Goal: Information Seeking & Learning: Learn about a topic

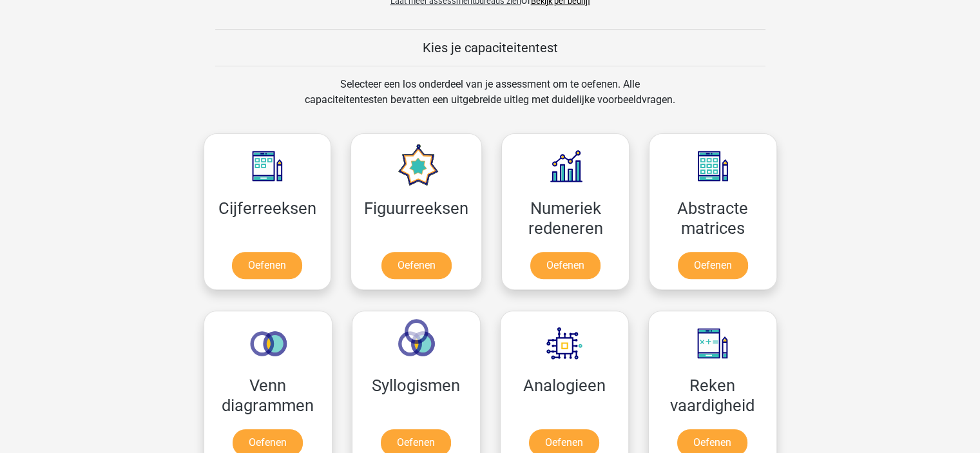
scroll to position [516, 0]
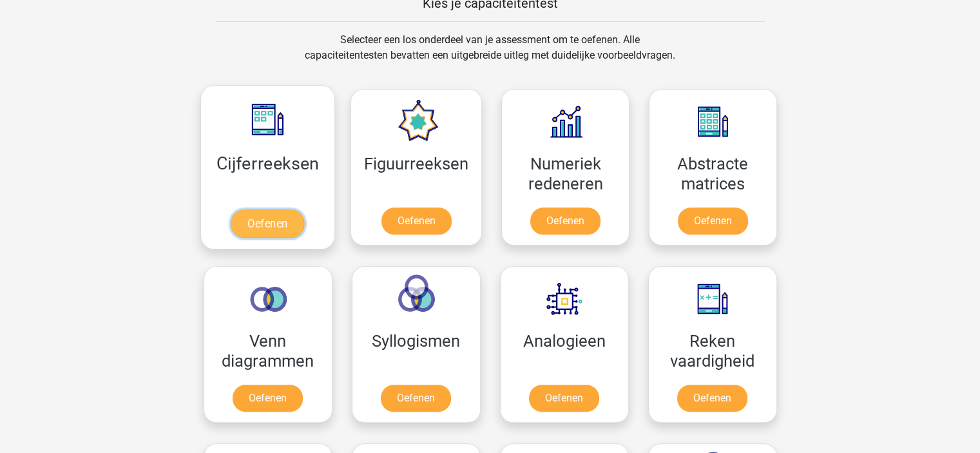
click at [256, 220] on link "Oefenen" at bounding box center [267, 223] width 73 height 28
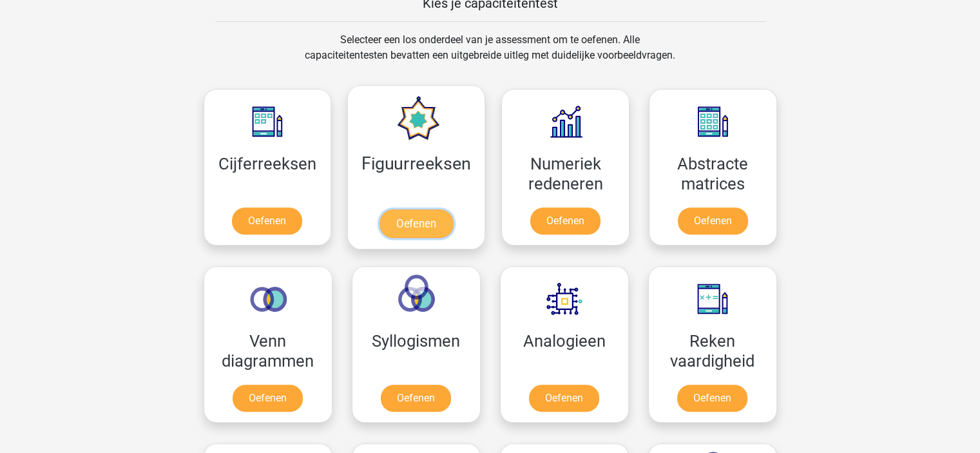
click at [425, 216] on link "Oefenen" at bounding box center [416, 223] width 73 height 28
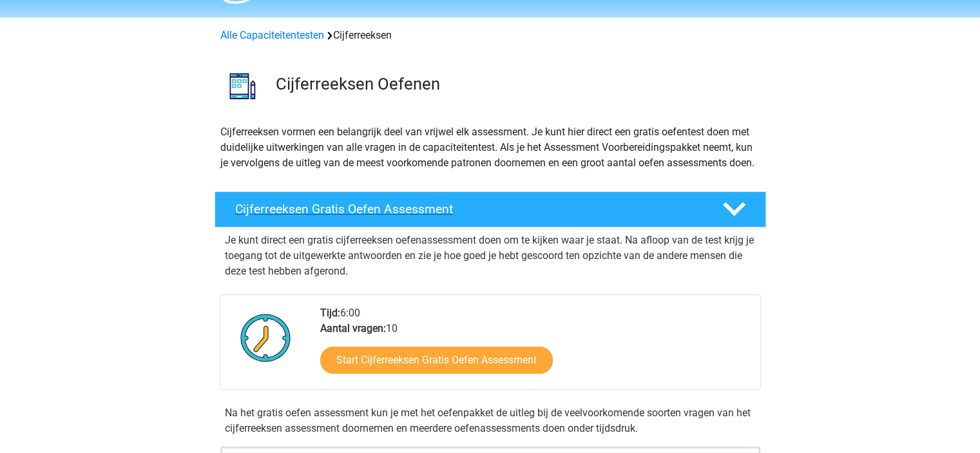
scroll to position [129, 0]
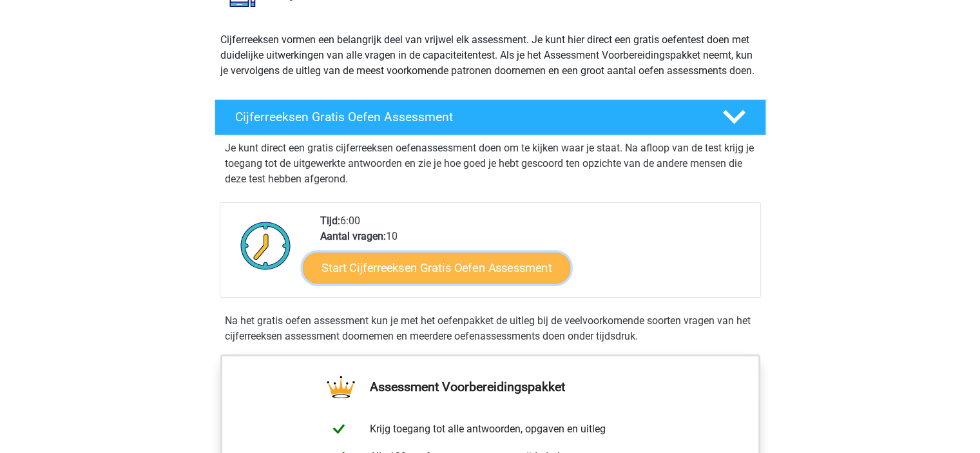
click at [438, 282] on link "Start Cijferreeksen Gratis Oefen Assessment" at bounding box center [436, 267] width 267 height 31
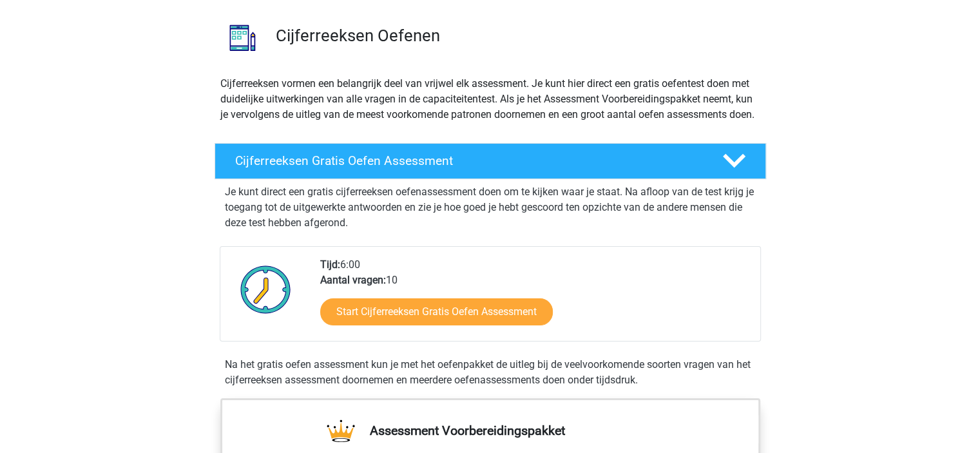
scroll to position [0, 0]
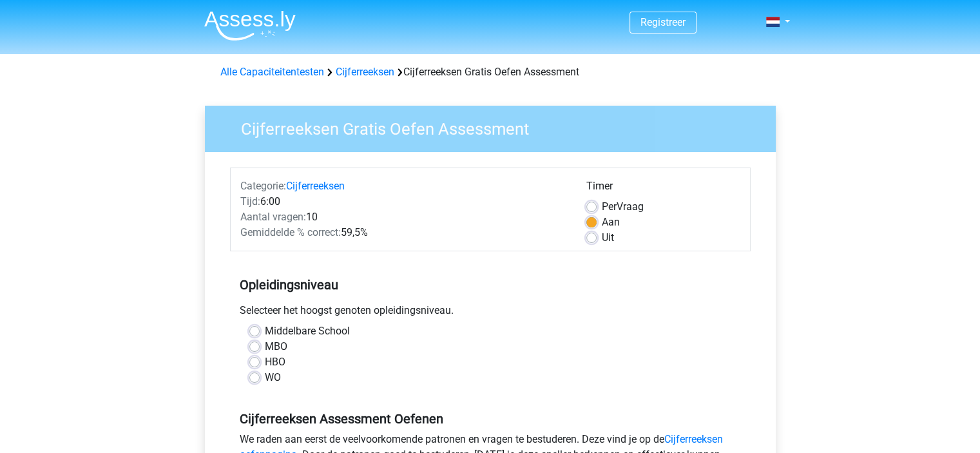
scroll to position [64, 0]
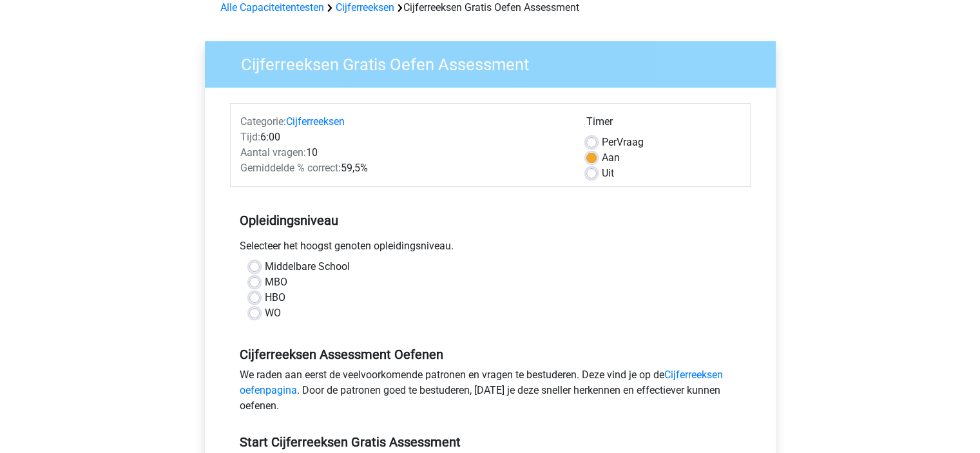
click at [265, 283] on label "MBO" at bounding box center [276, 282] width 23 height 15
click at [256, 283] on input "MBO" at bounding box center [254, 281] width 10 height 13
radio input "true"
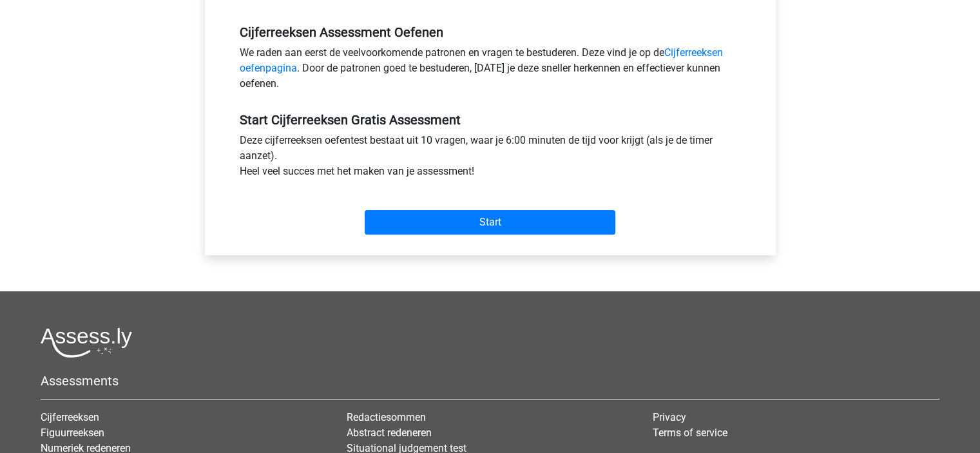
scroll to position [322, 0]
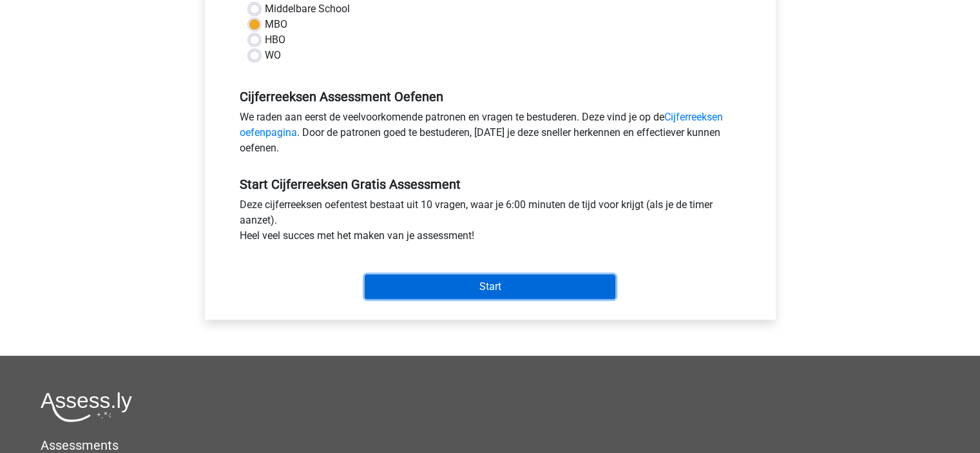
click at [430, 288] on input "Start" at bounding box center [490, 287] width 251 height 24
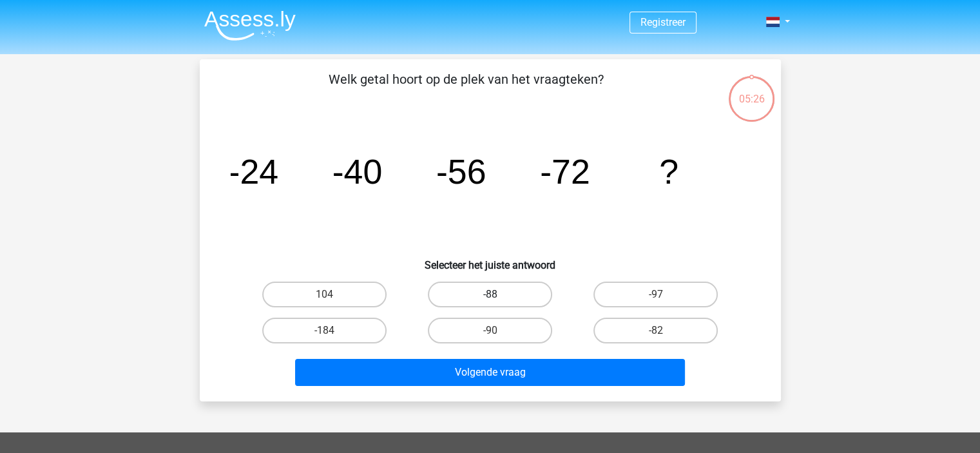
click at [535, 288] on label "-88" at bounding box center [490, 295] width 124 height 26
click at [498, 294] on input "-88" at bounding box center [494, 298] width 8 height 8
radio input "true"
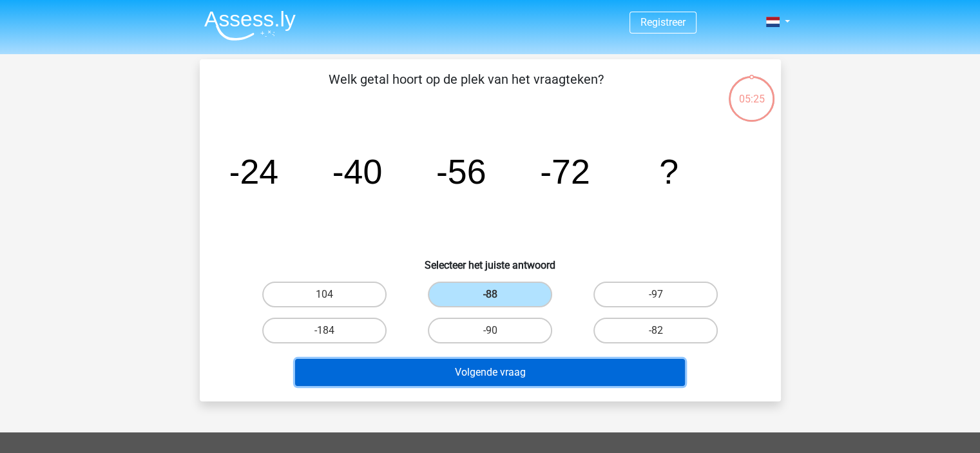
click at [575, 377] on button "Volgende vraag" at bounding box center [490, 372] width 390 height 27
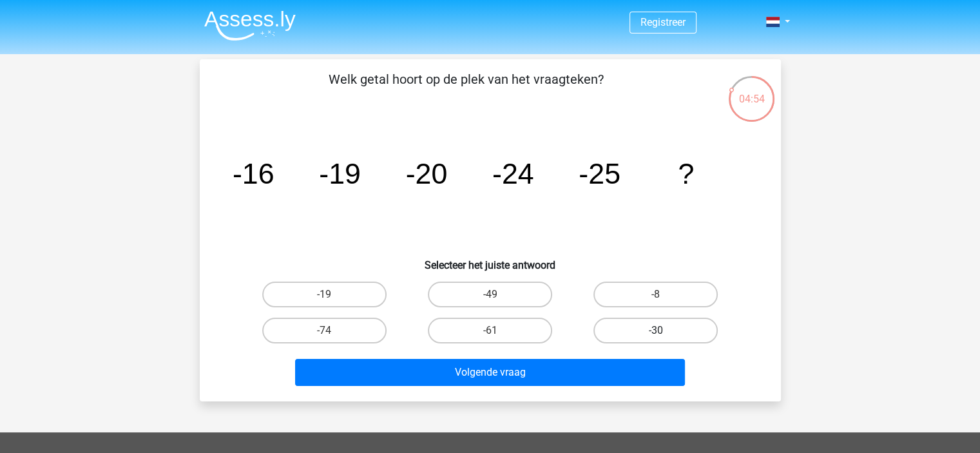
click at [633, 327] on label "-30" at bounding box center [655, 331] width 124 height 26
click at [656, 331] on input "-30" at bounding box center [660, 335] width 8 height 8
radio input "true"
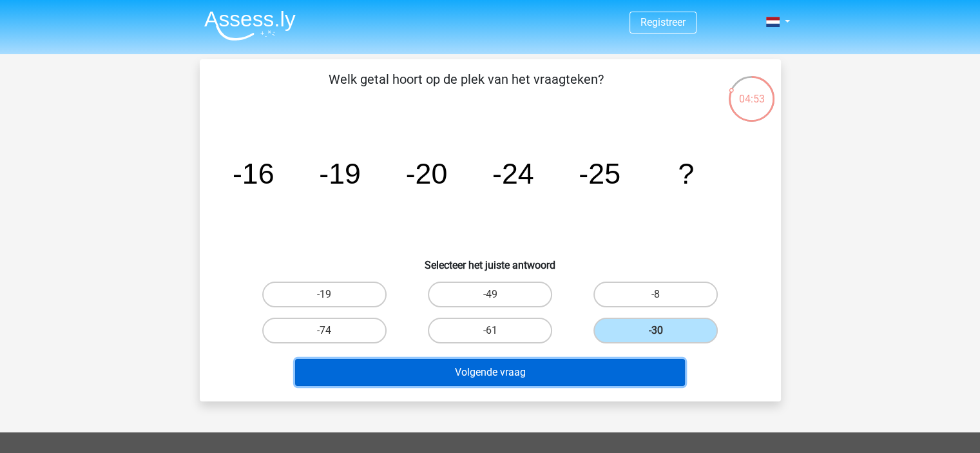
click at [626, 369] on button "Volgende vraag" at bounding box center [490, 372] width 390 height 27
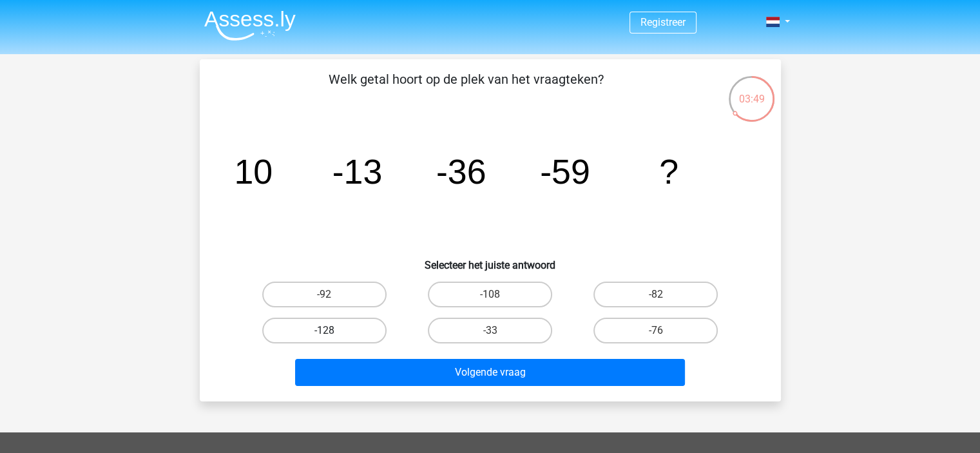
click at [290, 329] on label "-128" at bounding box center [324, 331] width 124 height 26
click at [324, 331] on input "-128" at bounding box center [328, 335] width 8 height 8
radio input "true"
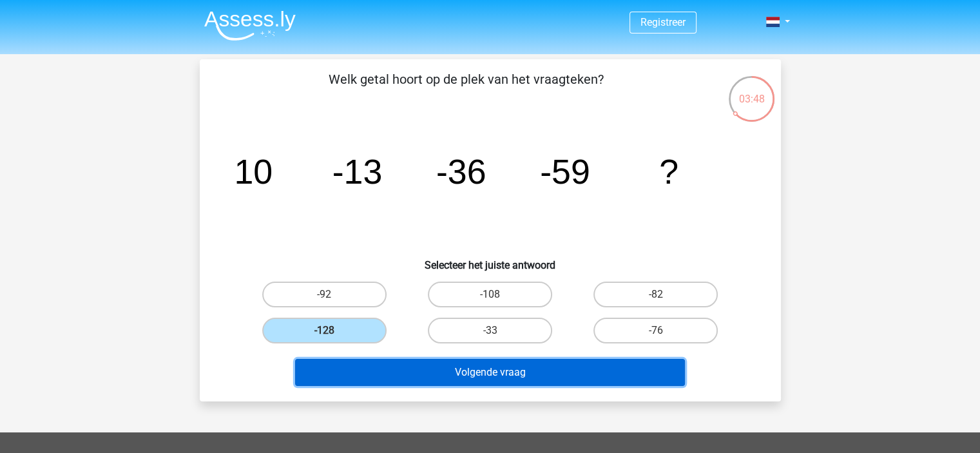
click at [470, 371] on button "Volgende vraag" at bounding box center [490, 372] width 390 height 27
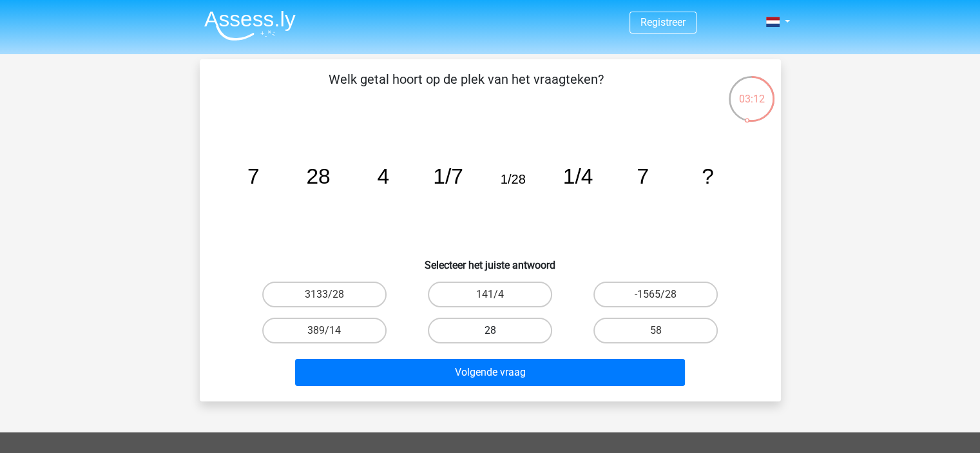
click at [449, 329] on label "28" at bounding box center [490, 331] width 124 height 26
click at [490, 331] on input "28" at bounding box center [494, 335] width 8 height 8
radio input "true"
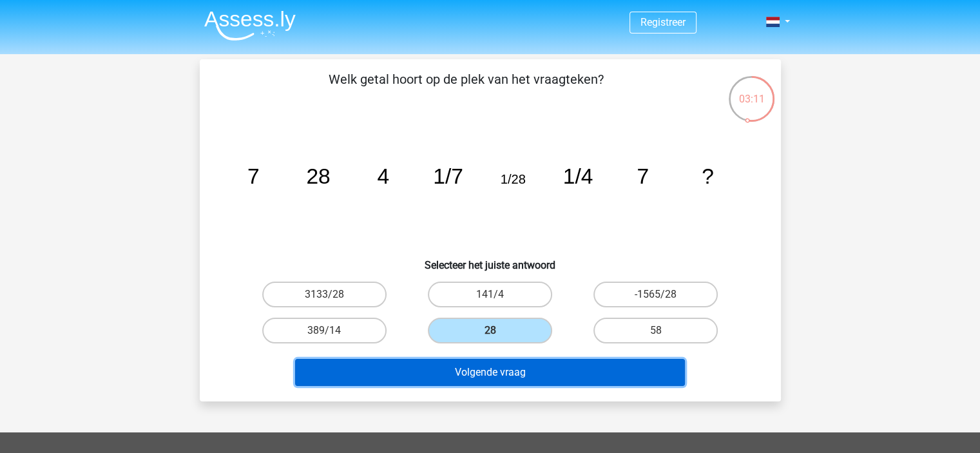
click at [497, 371] on button "Volgende vraag" at bounding box center [490, 372] width 390 height 27
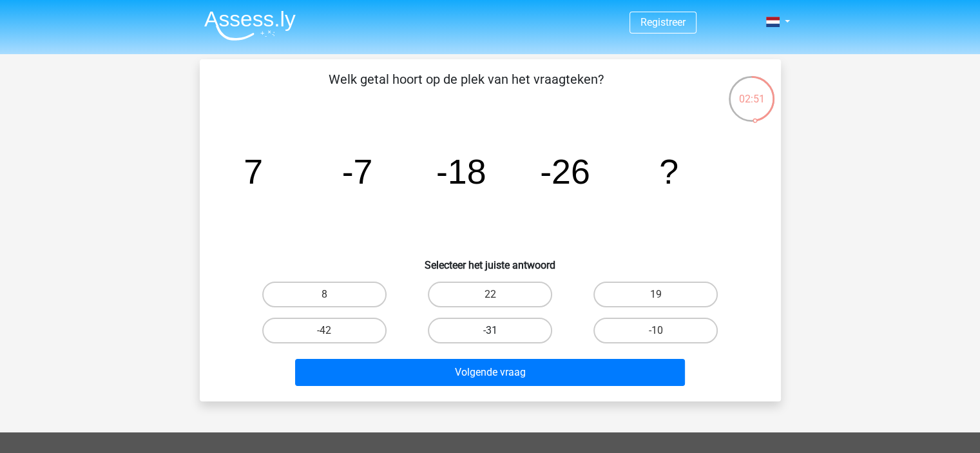
click at [515, 323] on label "-31" at bounding box center [490, 331] width 124 height 26
click at [498, 331] on input "-31" at bounding box center [494, 335] width 8 height 8
radio input "true"
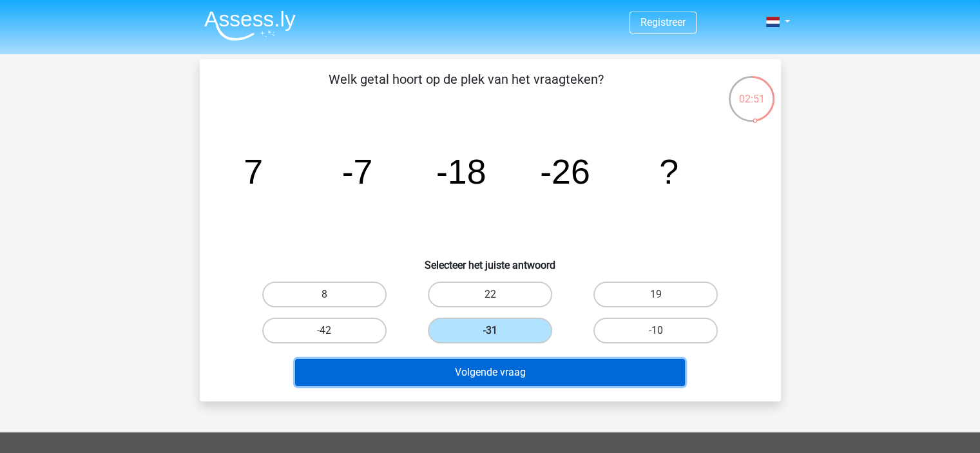
click at [534, 372] on button "Volgende vraag" at bounding box center [490, 372] width 390 height 27
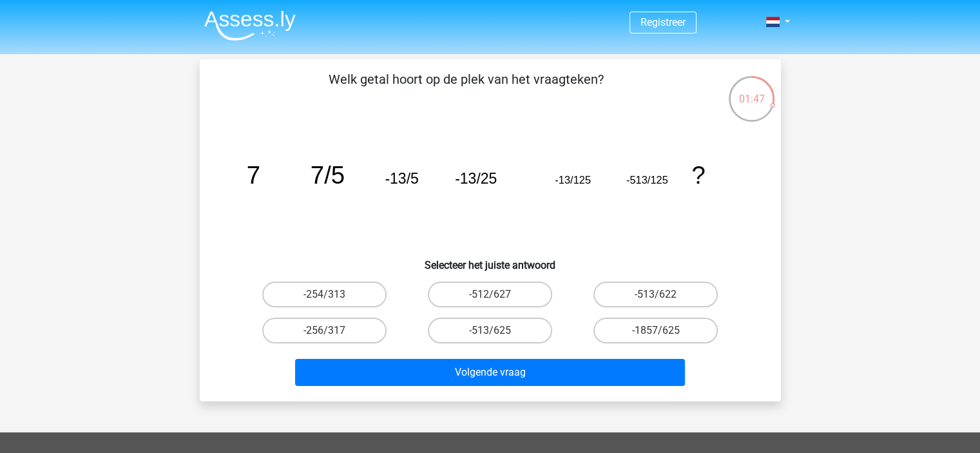
click at [766, 96] on div "01:47" at bounding box center [752, 91] width 48 height 32
drag, startPoint x: 768, startPoint y: 105, endPoint x: 758, endPoint y: 82, distance: 25.1
click at [764, 85] on div "01:46" at bounding box center [752, 91] width 48 height 32
click at [525, 333] on label "-513/625" at bounding box center [490, 331] width 124 height 26
click at [498, 333] on input "-513/625" at bounding box center [494, 335] width 8 height 8
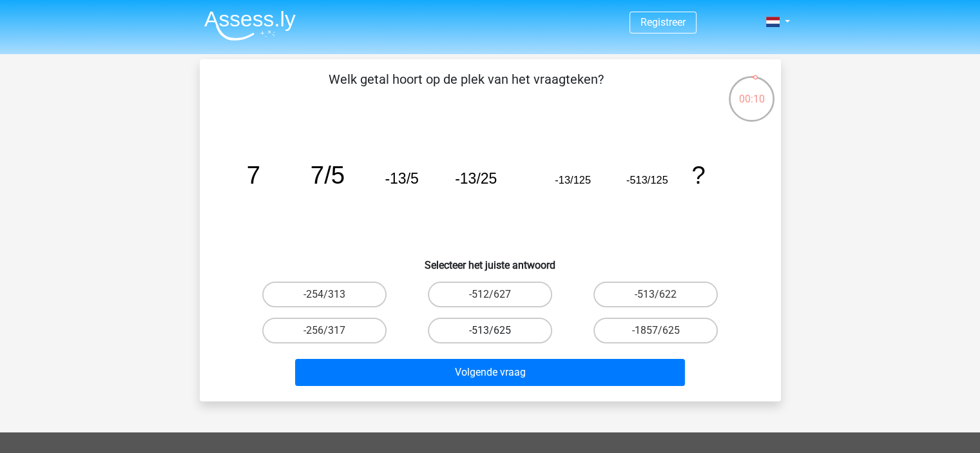
radio input "true"
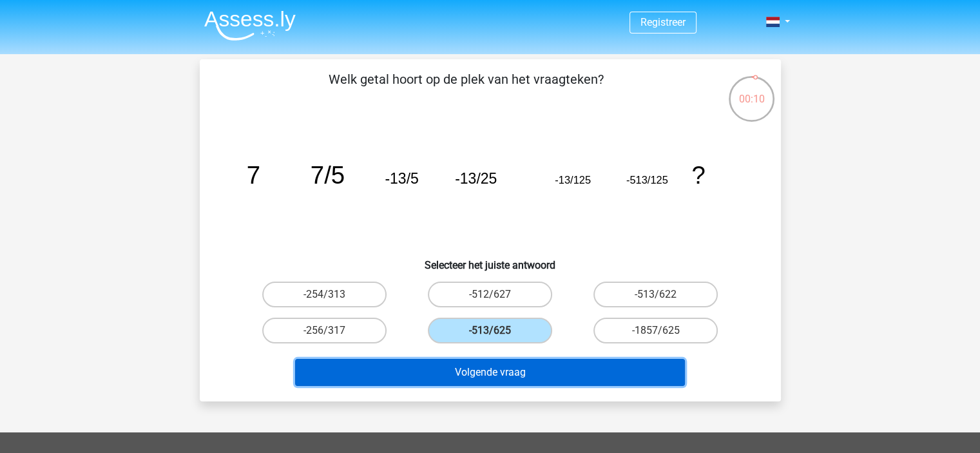
click at [518, 372] on button "Volgende vraag" at bounding box center [490, 372] width 390 height 27
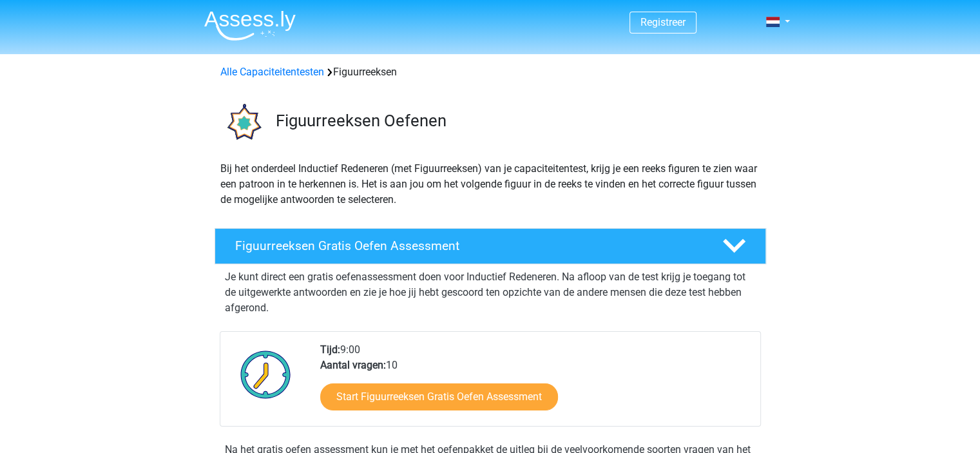
scroll to position [64, 0]
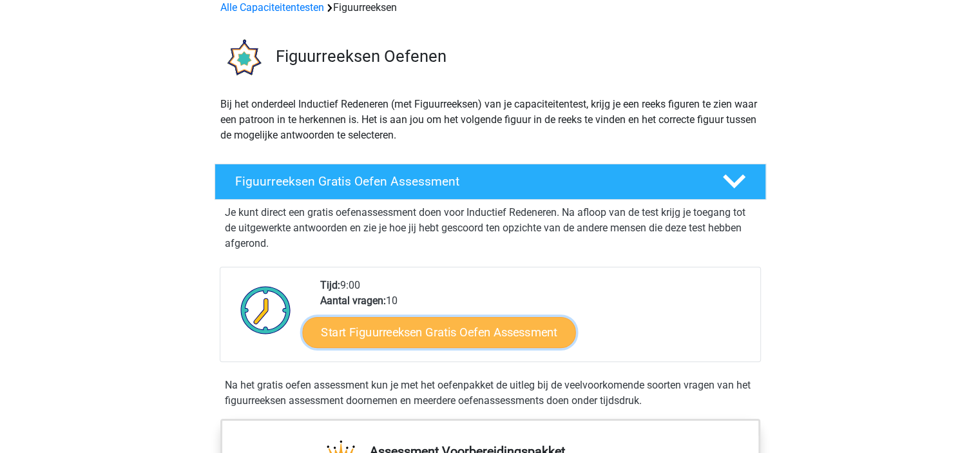
click at [510, 331] on link "Start Figuurreeksen Gratis Oefen Assessment" at bounding box center [438, 331] width 273 height 31
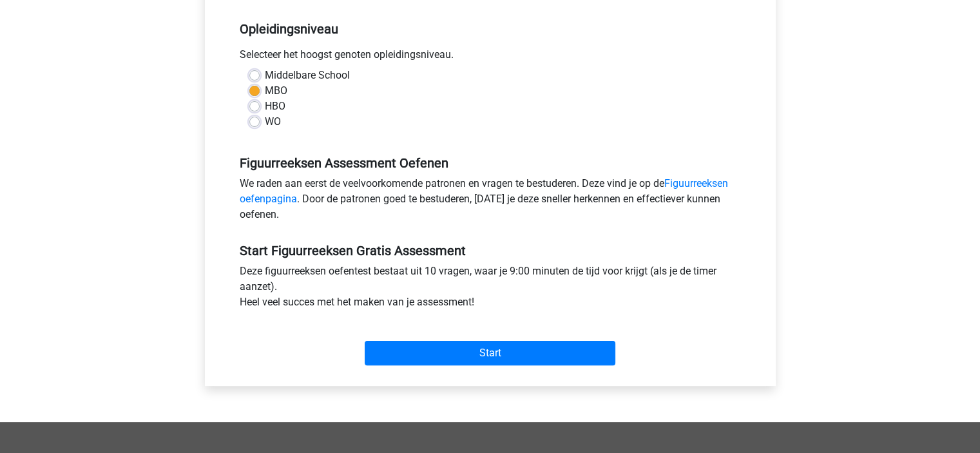
scroll to position [258, 0]
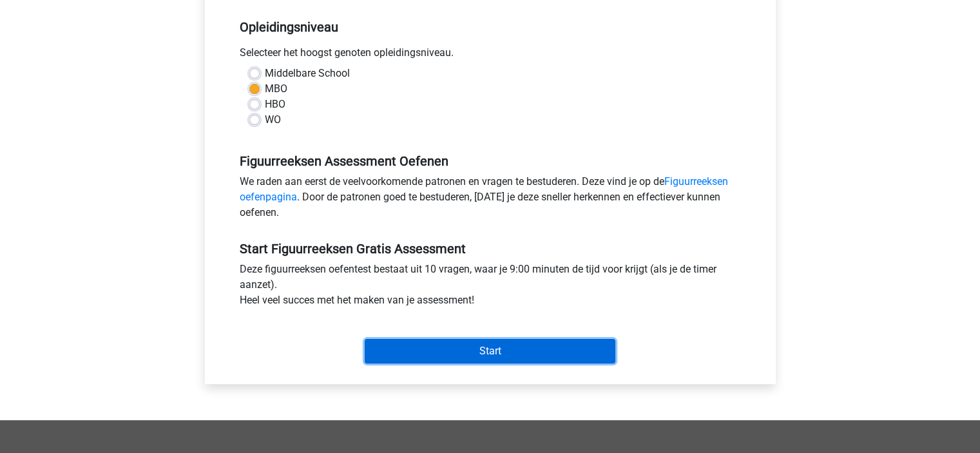
click at [503, 356] on input "Start" at bounding box center [490, 351] width 251 height 24
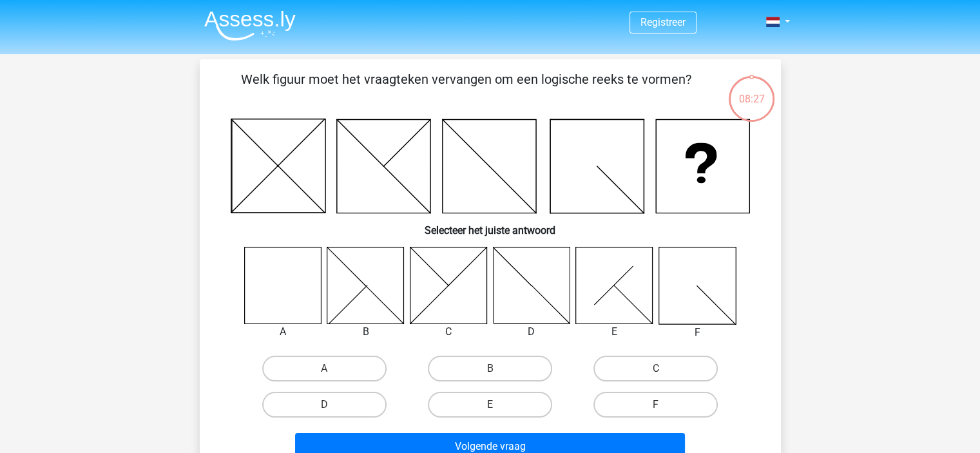
click at [371, 291] on icon at bounding box center [385, 304] width 39 height 39
click at [474, 365] on label "B" at bounding box center [490, 369] width 124 height 26
click at [490, 369] on input "B" at bounding box center [494, 373] width 8 height 8
radio input "true"
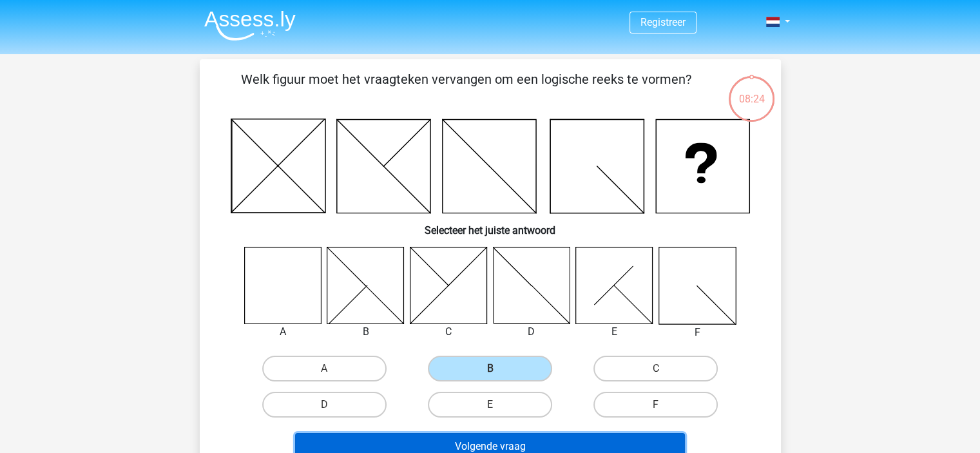
click at [539, 439] on button "Volgende vraag" at bounding box center [490, 446] width 390 height 27
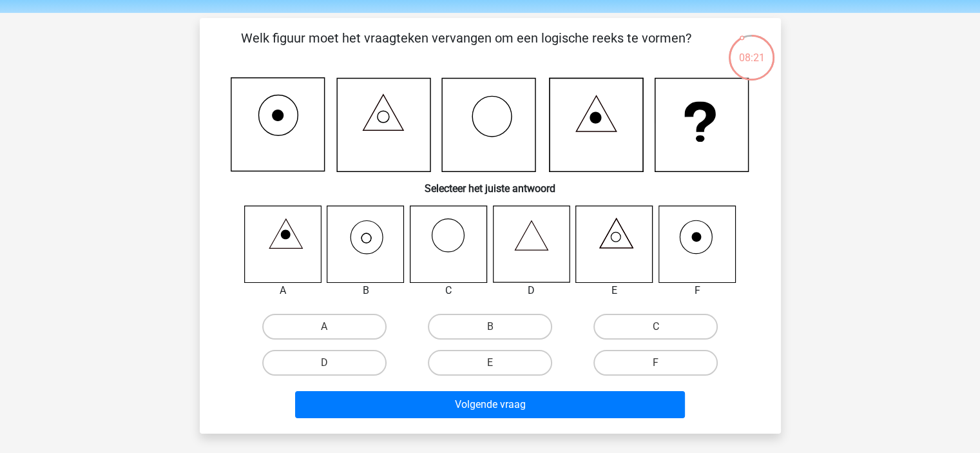
scroll to position [64, 0]
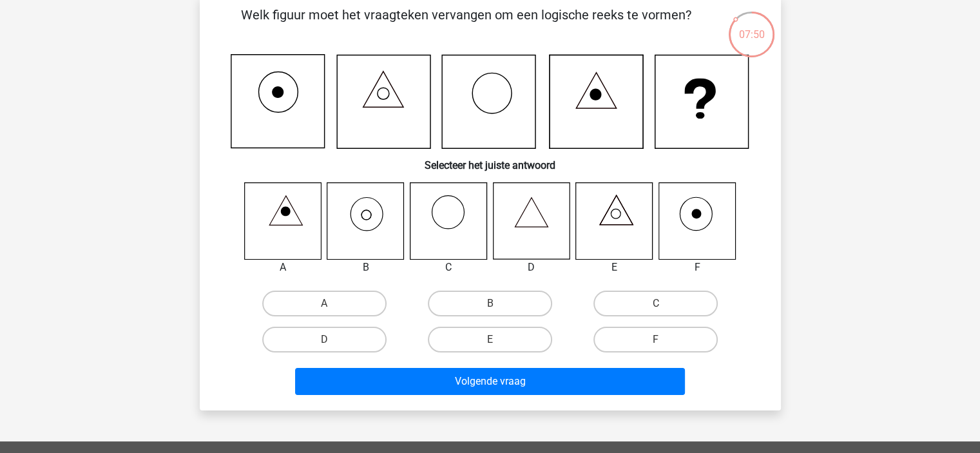
click at [358, 213] on icon at bounding box center [365, 220] width 77 height 77
click at [467, 301] on label "B" at bounding box center [490, 304] width 124 height 26
click at [490, 304] on input "B" at bounding box center [494, 308] width 8 height 8
radio input "true"
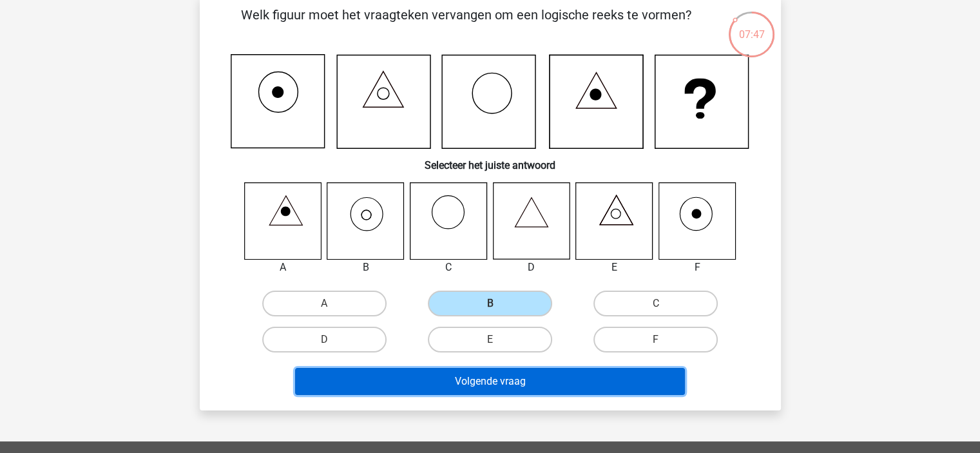
click at [512, 389] on button "Volgende vraag" at bounding box center [490, 381] width 390 height 27
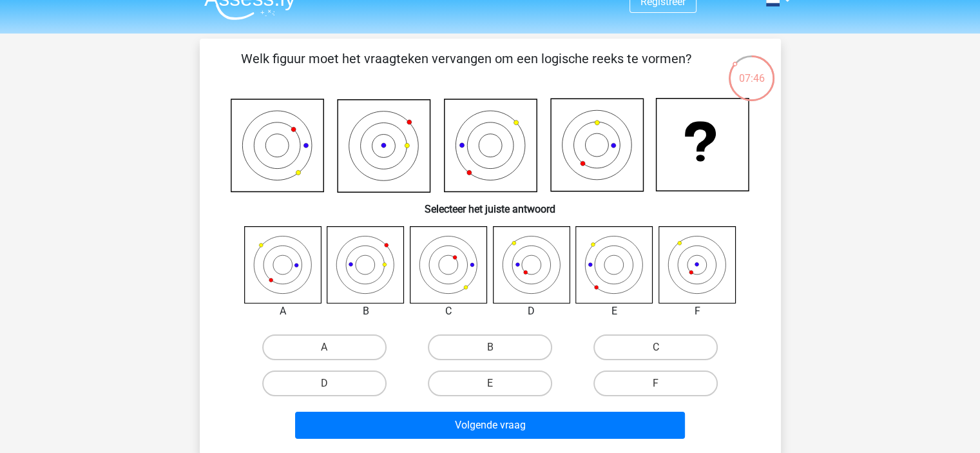
scroll to position [0, 0]
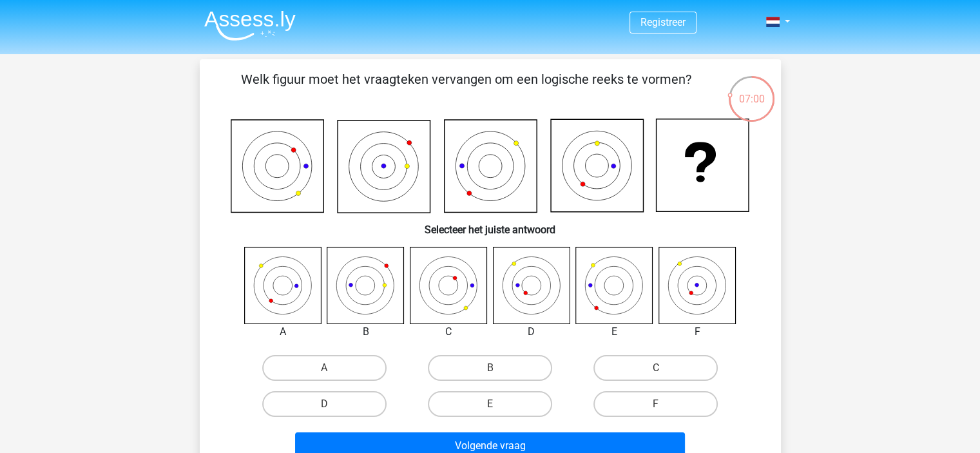
click at [449, 286] on icon at bounding box center [448, 285] width 77 height 77
click at [683, 368] on label "C" at bounding box center [655, 368] width 124 height 26
click at [664, 368] on input "C" at bounding box center [660, 372] width 8 height 8
radio input "true"
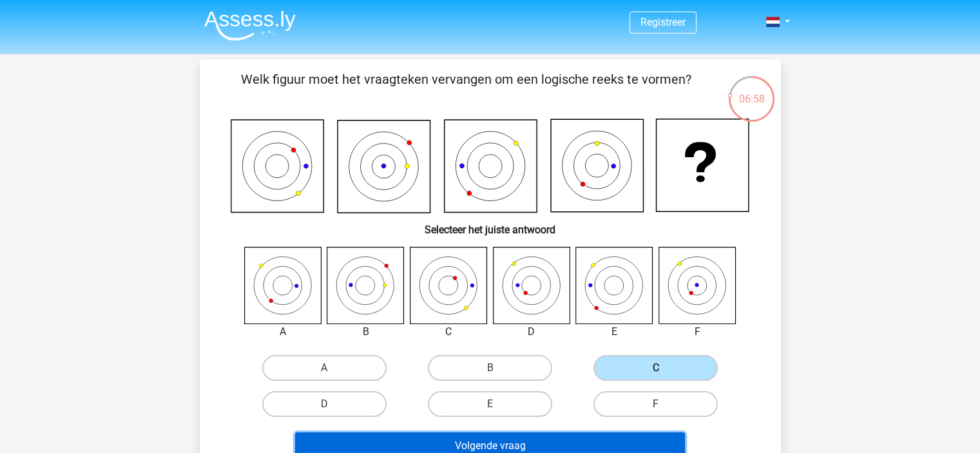
click at [608, 435] on button "Volgende vraag" at bounding box center [490, 445] width 390 height 27
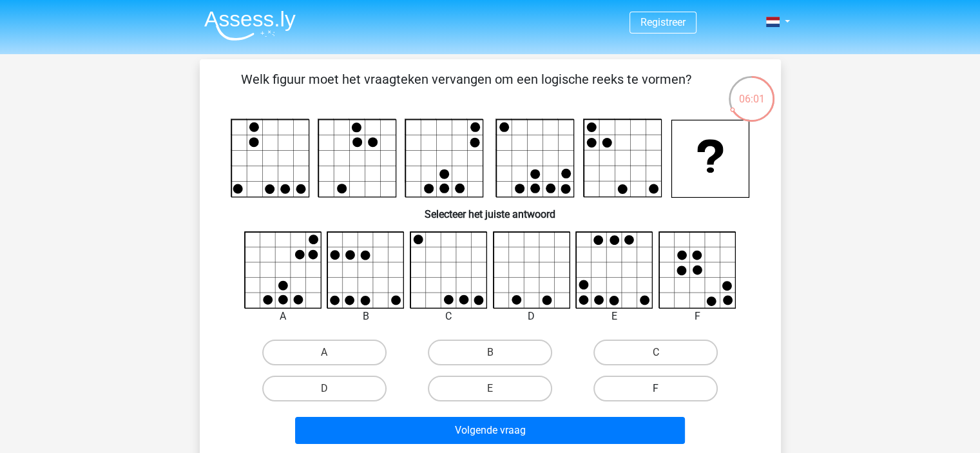
click at [699, 391] on label "F" at bounding box center [655, 389] width 124 height 26
click at [664, 391] on input "F" at bounding box center [660, 393] width 8 height 8
radio input "true"
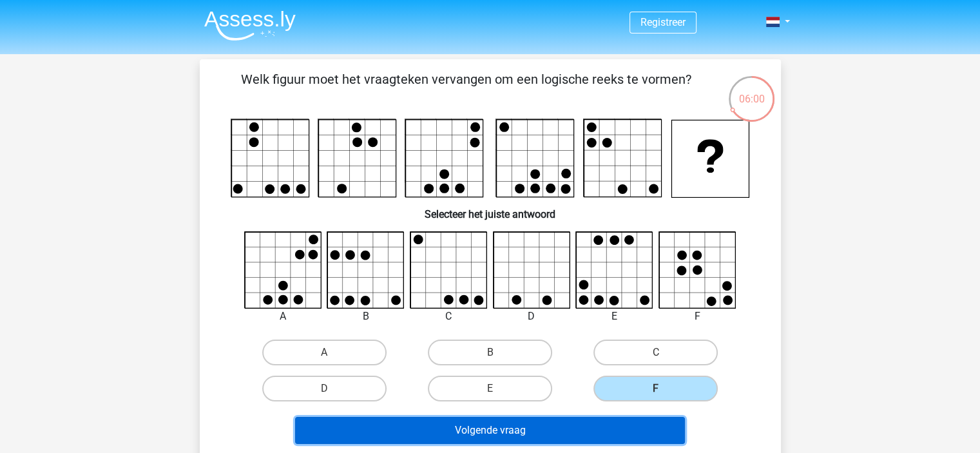
click at [643, 420] on button "Volgende vraag" at bounding box center [490, 430] width 390 height 27
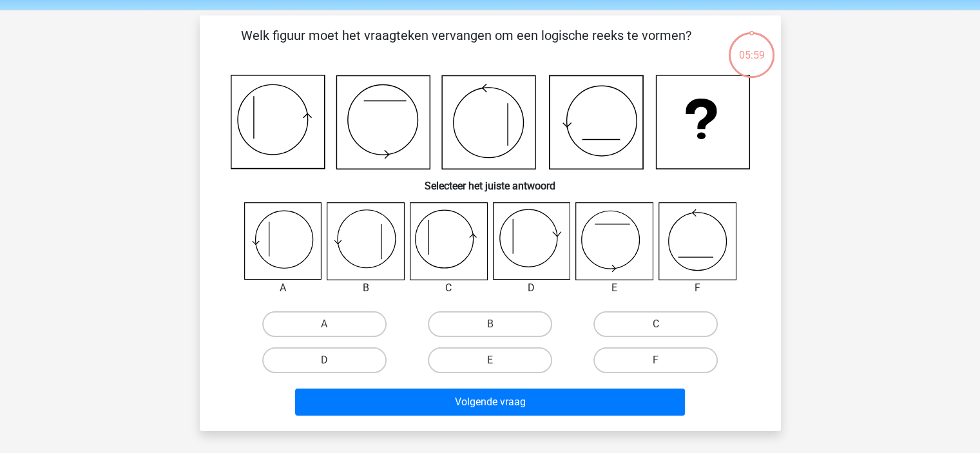
scroll to position [59, 0]
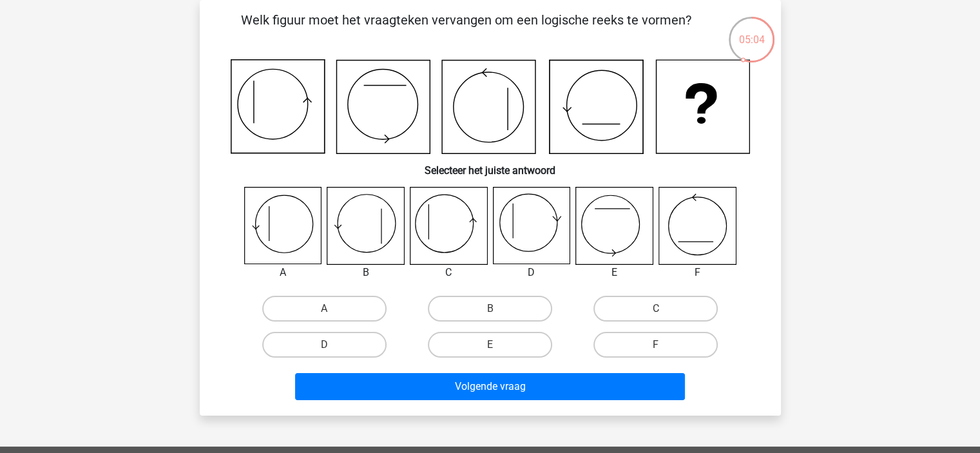
click at [696, 227] on icon at bounding box center [697, 226] width 77 height 77
click at [655, 304] on label "C" at bounding box center [655, 309] width 124 height 26
click at [656, 309] on input "C" at bounding box center [660, 313] width 8 height 8
radio input "true"
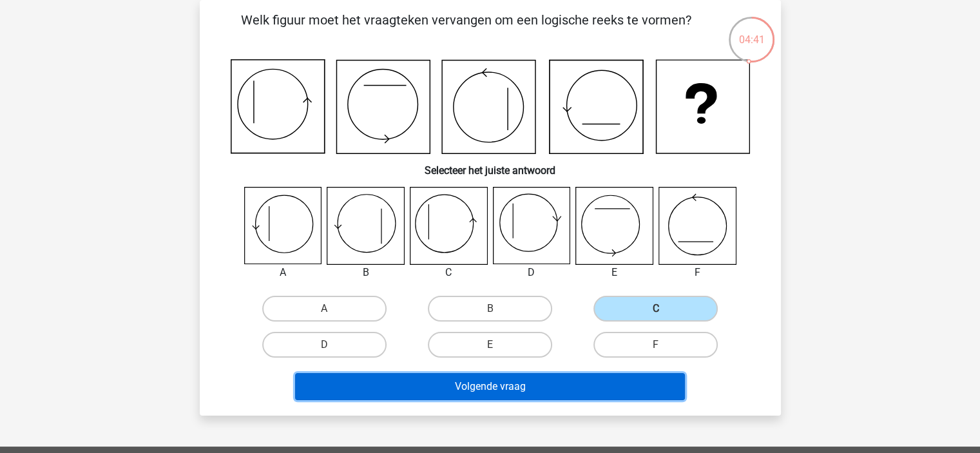
click at [643, 384] on button "Volgende vraag" at bounding box center [490, 386] width 390 height 27
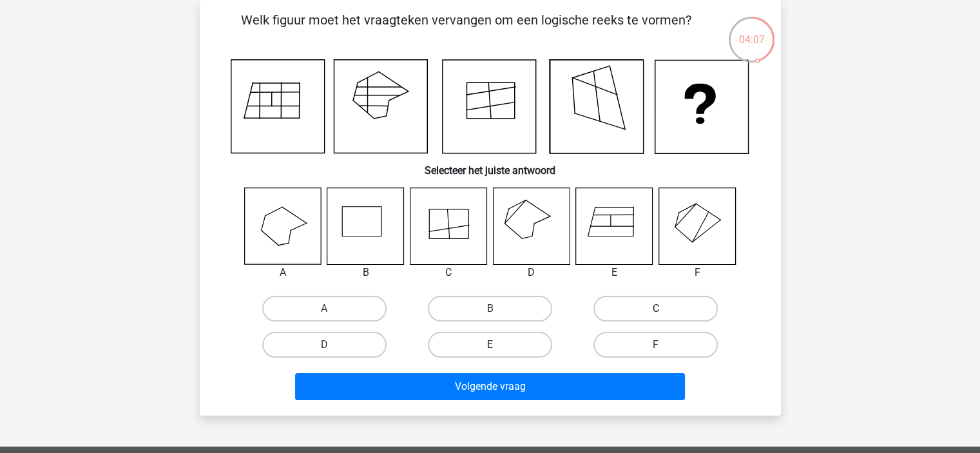
click at [672, 302] on label "C" at bounding box center [655, 309] width 124 height 26
click at [664, 309] on input "C" at bounding box center [660, 313] width 8 height 8
radio input "true"
click at [681, 338] on label "F" at bounding box center [655, 345] width 124 height 26
click at [664, 345] on input "F" at bounding box center [660, 349] width 8 height 8
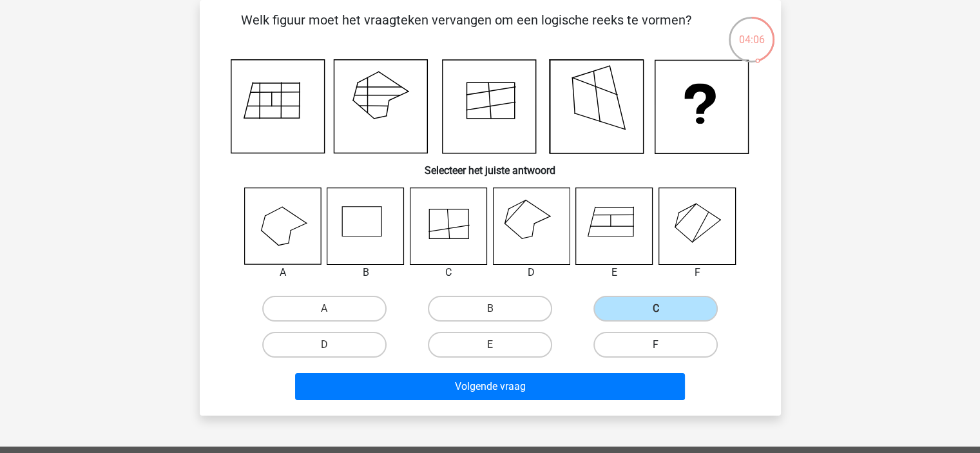
radio input "true"
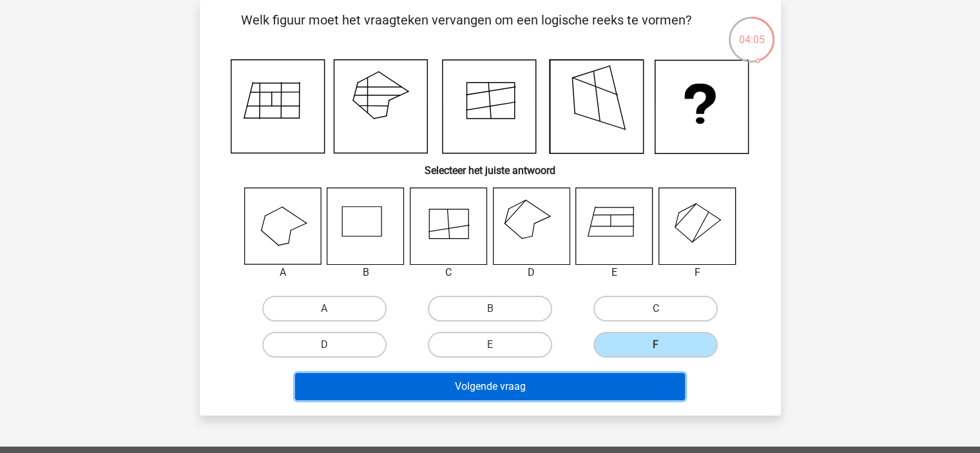
click at [637, 381] on button "Volgende vraag" at bounding box center [490, 386] width 390 height 27
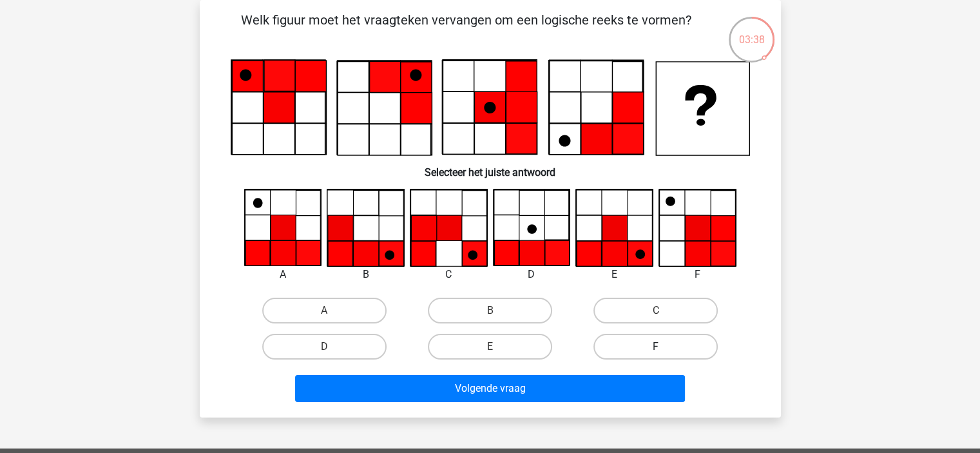
click at [699, 349] on label "F" at bounding box center [655, 347] width 124 height 26
click at [664, 349] on input "F" at bounding box center [660, 351] width 8 height 8
radio input "true"
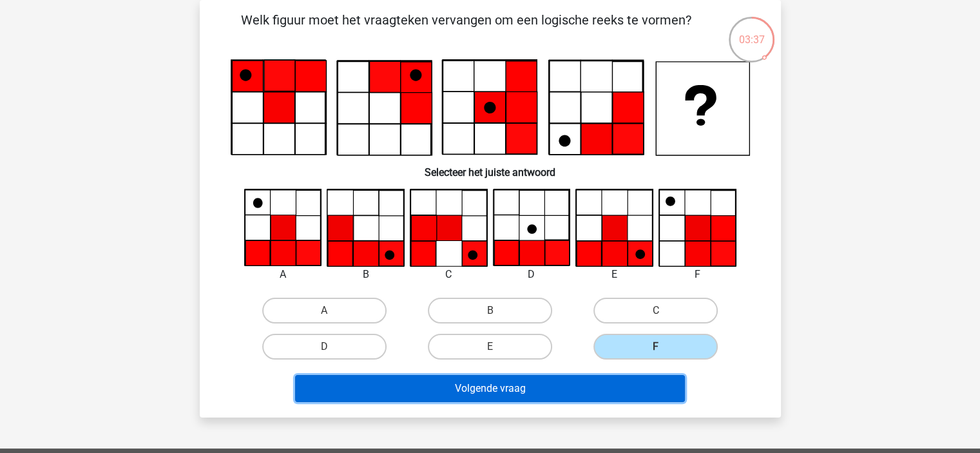
click at [640, 384] on button "Volgende vraag" at bounding box center [490, 388] width 390 height 27
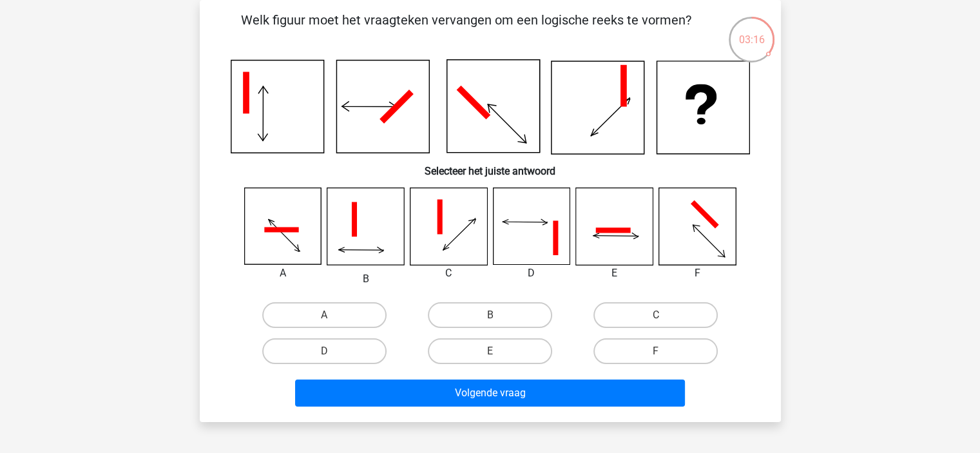
click at [687, 226] on icon at bounding box center [697, 226] width 77 height 77
click at [668, 350] on label "F" at bounding box center [655, 351] width 124 height 26
click at [664, 351] on input "F" at bounding box center [660, 355] width 8 height 8
radio input "true"
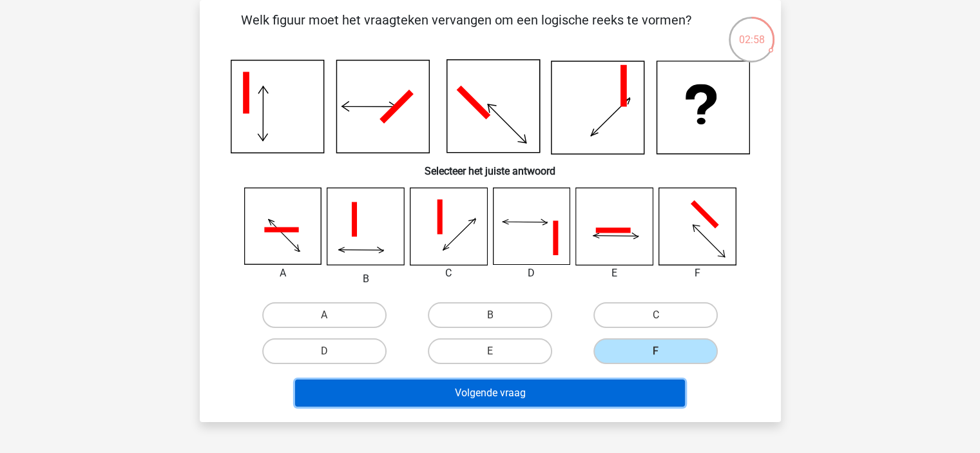
click at [634, 387] on button "Volgende vraag" at bounding box center [490, 393] width 390 height 27
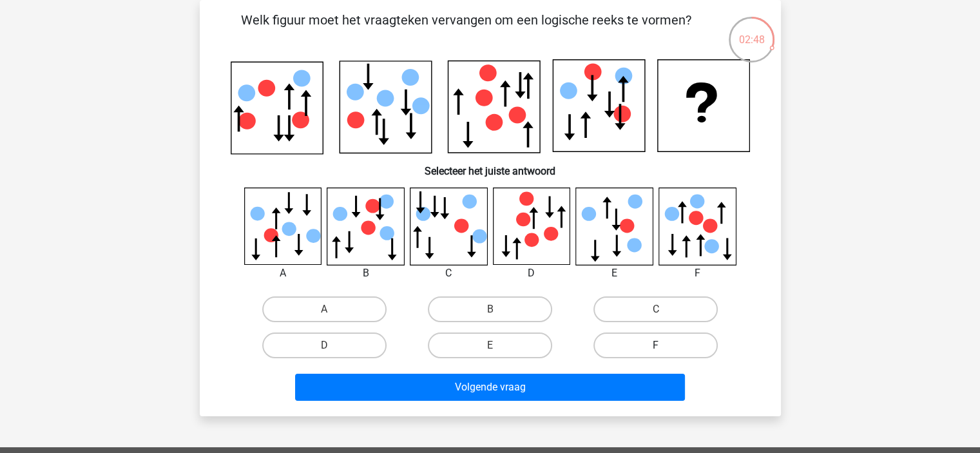
click at [690, 347] on label "F" at bounding box center [655, 346] width 124 height 26
click at [664, 347] on input "F" at bounding box center [660, 349] width 8 height 8
radio input "true"
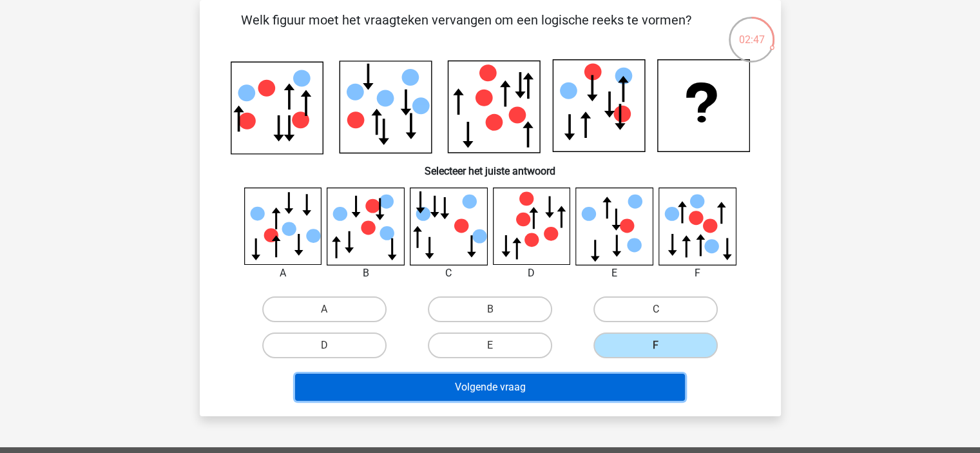
click at [650, 386] on button "Volgende vraag" at bounding box center [490, 387] width 390 height 27
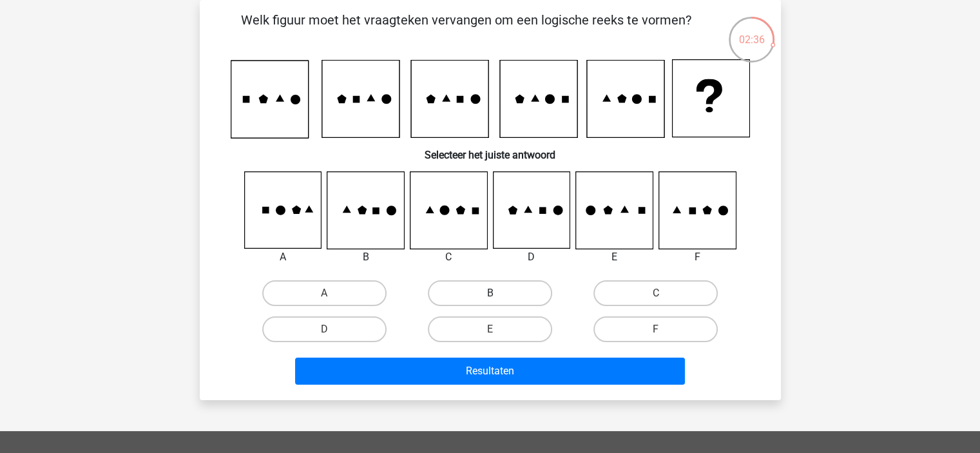
click at [511, 298] on label "B" at bounding box center [490, 293] width 124 height 26
click at [498, 298] on input "B" at bounding box center [494, 297] width 8 height 8
radio input "true"
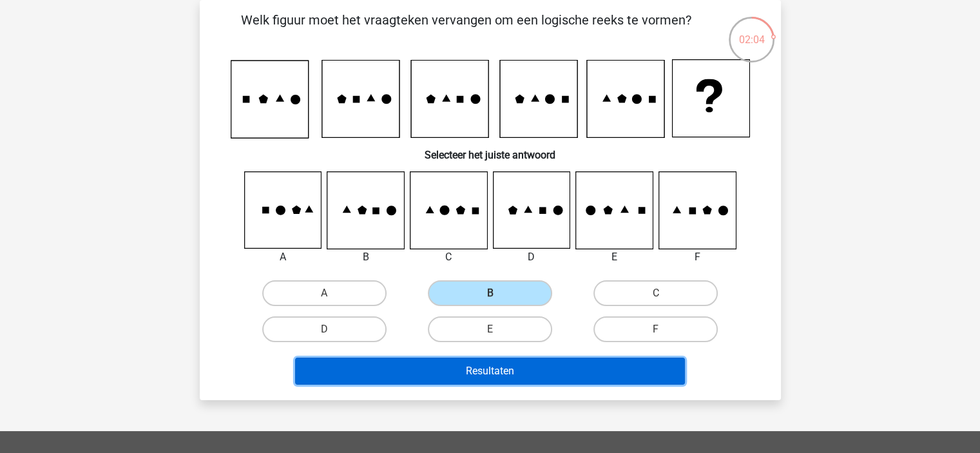
click at [521, 376] on button "Resultaten" at bounding box center [490, 371] width 390 height 27
